Goal: Information Seeking & Learning: Find specific fact

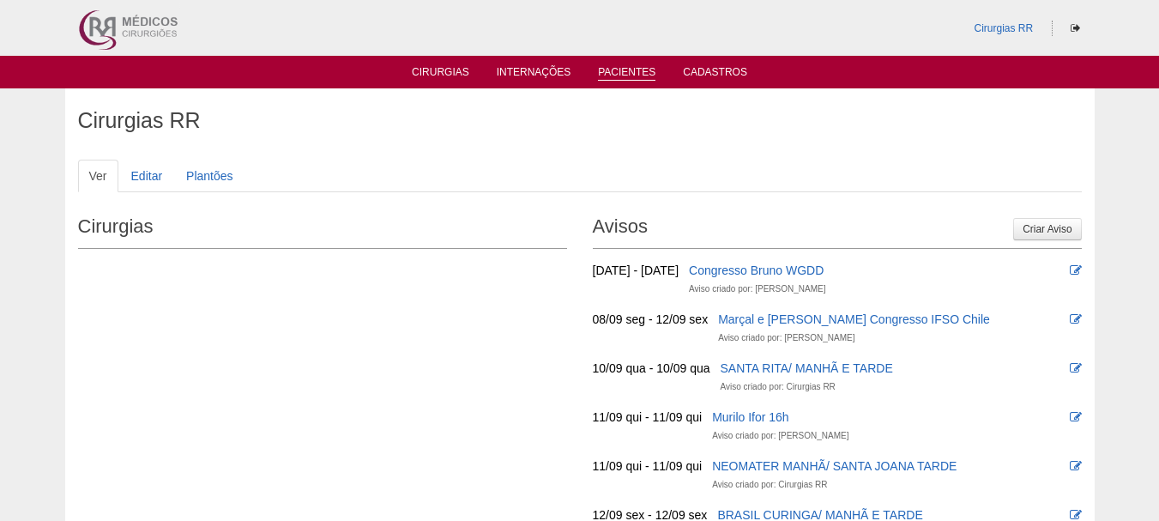
click at [646, 74] on link "Pacientes" at bounding box center [626, 73] width 57 height 15
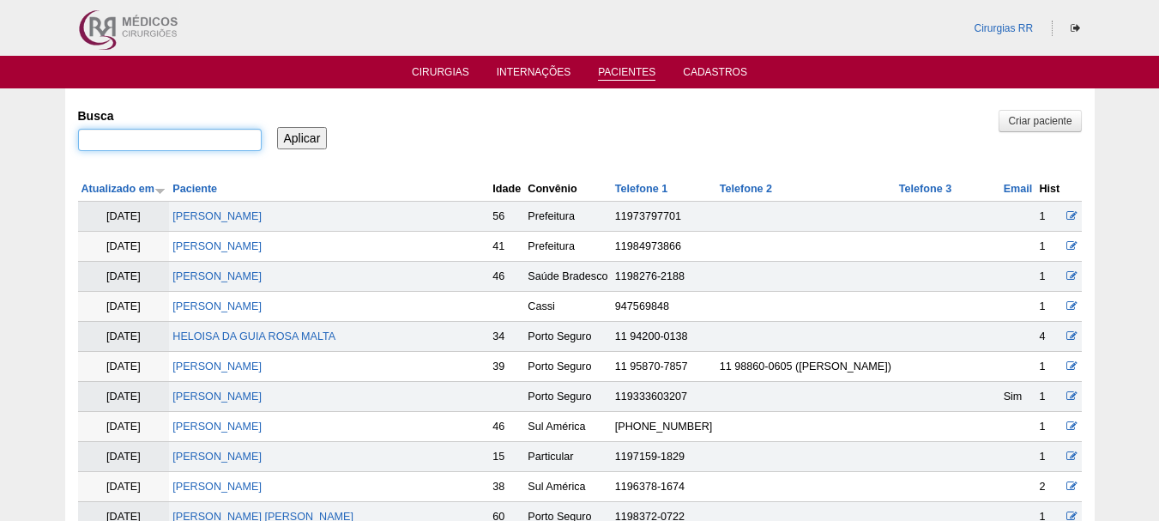
click at [161, 142] on input "Busca" at bounding box center [170, 140] width 184 height 22
paste input "[PERSON_NAME]"
type input "JUCELIA PATRICIA LOPES PEREIRA DA SILVA"
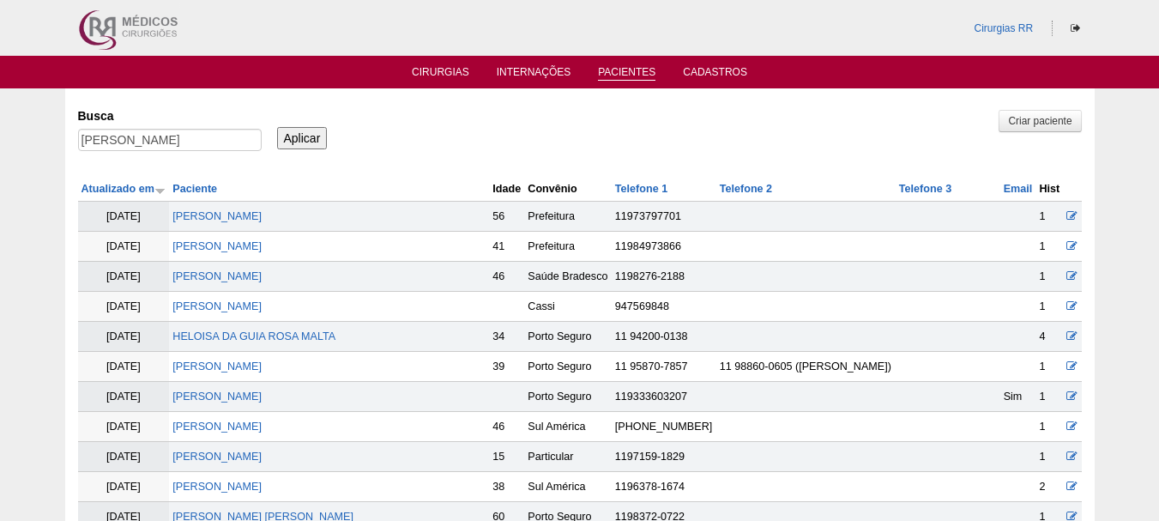
click at [296, 127] on input "Aplicar" at bounding box center [302, 138] width 51 height 22
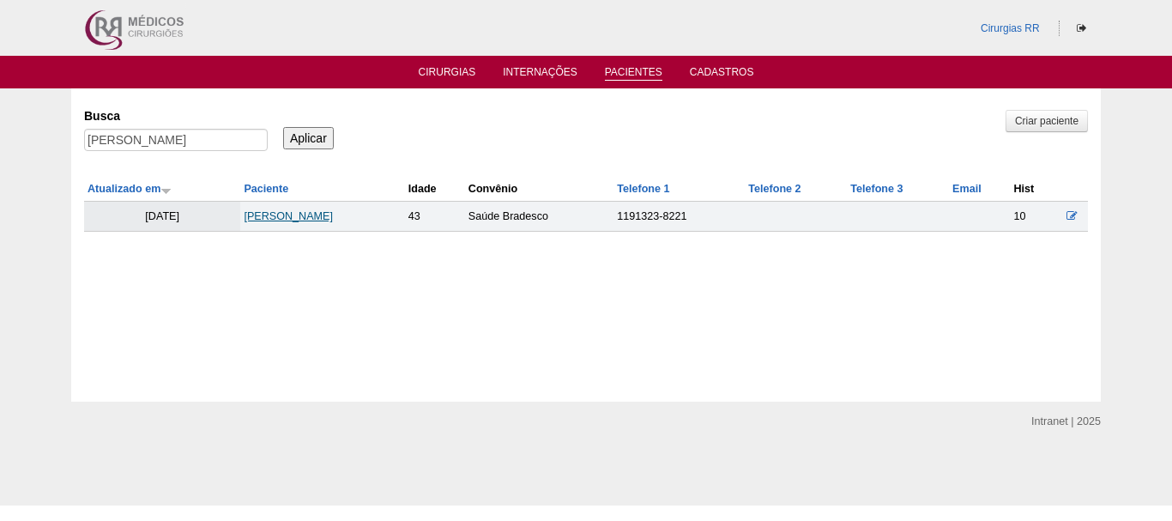
click at [333, 210] on link "[PERSON_NAME]" at bounding box center [288, 216] width 89 height 12
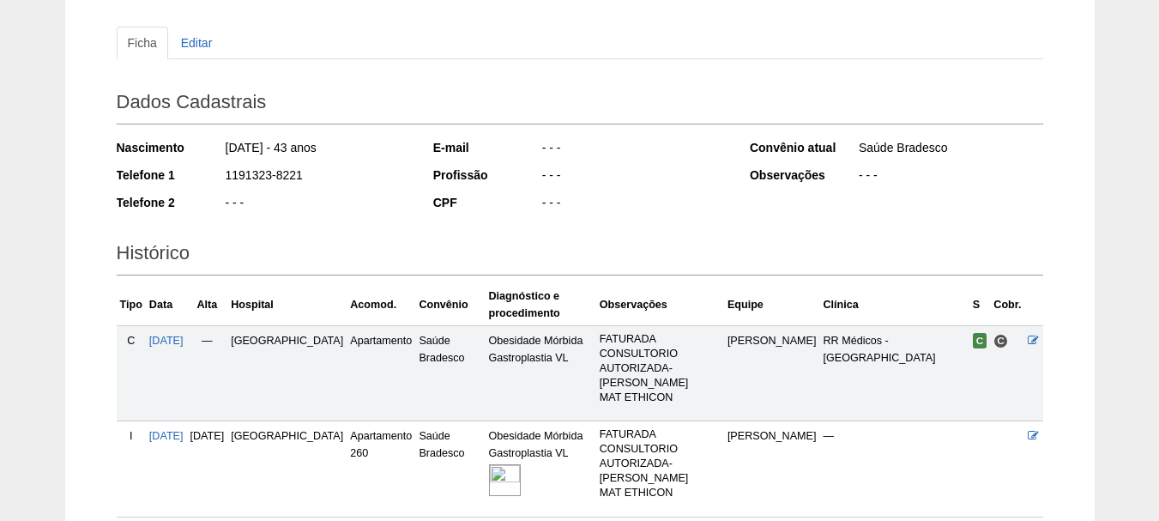
scroll to position [172, 0]
